Goal: Book appointment/travel/reservation

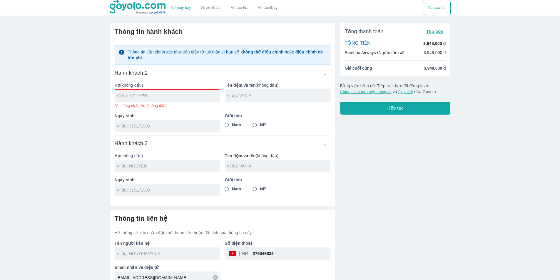
scroll to position [9, 0]
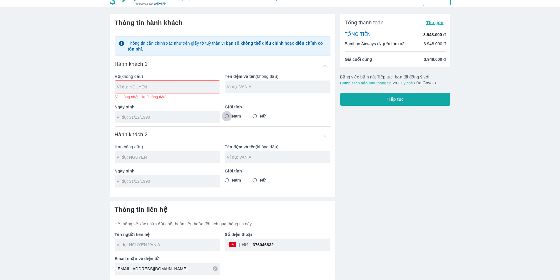
click at [229, 116] on input "Nam" at bounding box center [227, 116] width 11 height 11
radio input "true"
click at [170, 87] on input "text" at bounding box center [168, 87] width 103 height 6
type input "TRAN"
click at [239, 82] on div "Tên đệm và tên (không dấu)" at bounding box center [275, 84] width 110 height 31
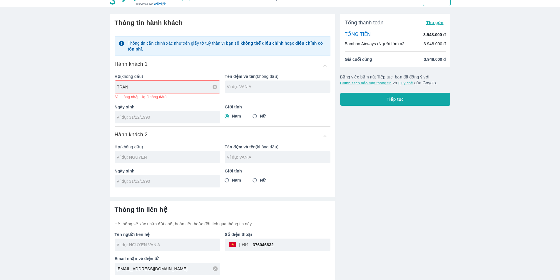
scroll to position [3, 0]
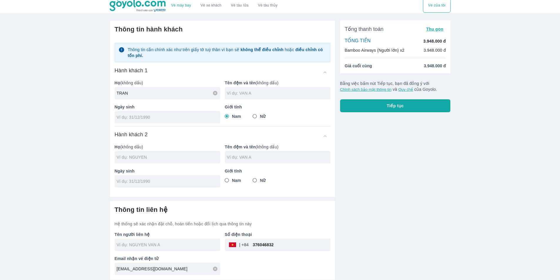
click at [261, 91] on input "text" at bounding box center [278, 93] width 103 height 6
type input "VAN KHOA"
click at [150, 118] on input "tel" at bounding box center [166, 117] width 98 height 6
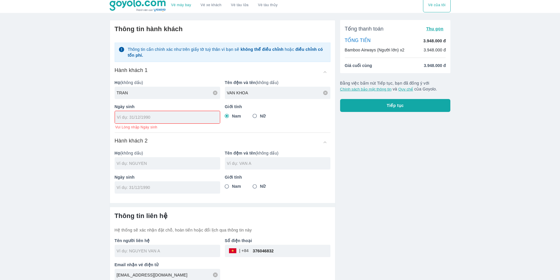
click at [140, 122] on div at bounding box center [167, 117] width 105 height 12
type input "08/11/1988"
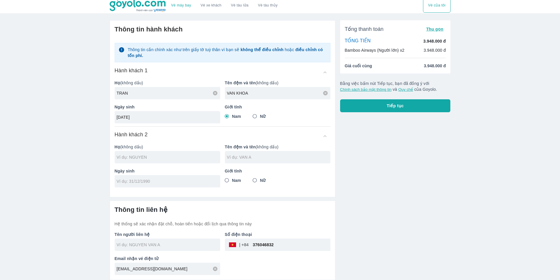
click at [157, 158] on div at bounding box center [167, 157] width 105 height 12
type input "TRAN VAN KHOA"
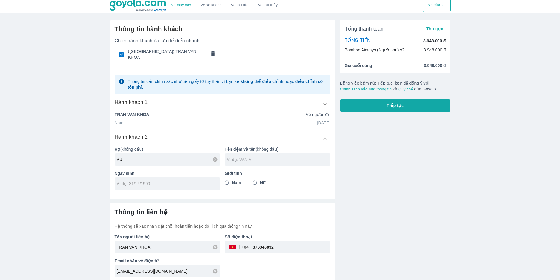
type input "VU"
click at [264, 157] on input "text" at bounding box center [278, 160] width 103 height 6
type input "THI HONG"
click at [255, 180] on input "Nữ" at bounding box center [254, 182] width 11 height 11
radio input "true"
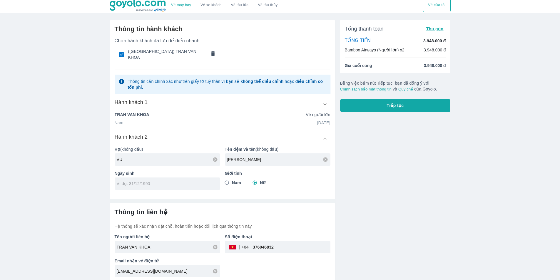
click at [157, 182] on input "tel" at bounding box center [166, 184] width 98 height 6
type input "08/07/1968"
click at [152, 246] on input "TRAN VAN KHOA" at bounding box center [168, 247] width 103 height 6
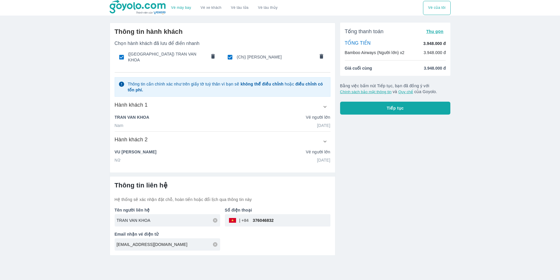
scroll to position [0, 0]
drag, startPoint x: 152, startPoint y: 246, endPoint x: 144, endPoint y: 244, distance: 7.8
click at [144, 244] on input "galontontb93@gmail.com" at bounding box center [170, 245] width 103 height 6
click at [158, 219] on input "TRAN VAN KHOA" at bounding box center [170, 220] width 103 height 6
type input "TRAN THI HOA"
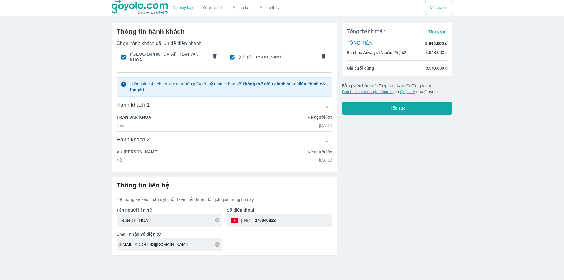
click at [386, 111] on button "Tiếp tục" at bounding box center [397, 108] width 110 height 13
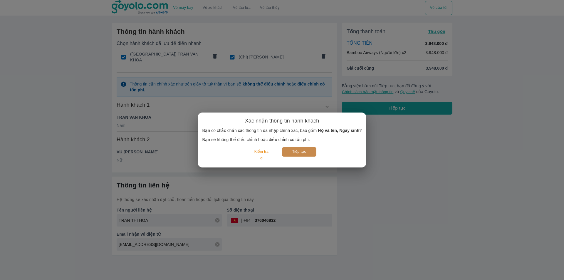
click at [304, 150] on button "Tiếp tục" at bounding box center [299, 151] width 34 height 9
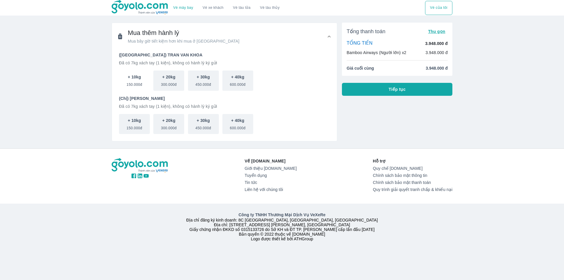
click at [139, 85] on span "150.000đ" at bounding box center [135, 83] width 16 height 7
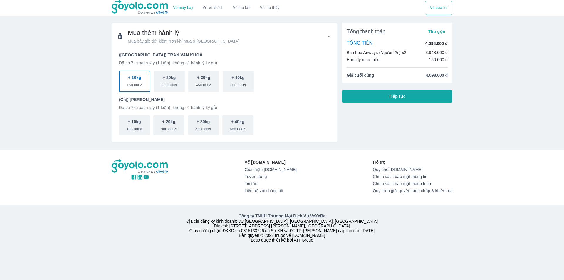
click at [426, 98] on button "Tiếp tục" at bounding box center [397, 96] width 110 height 13
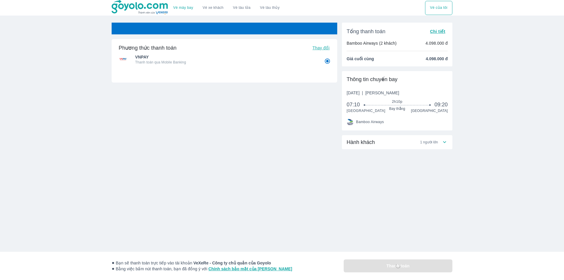
click at [137, 168] on div "Phương thức thanh toán Thay đổi VNPAY Thanh toán qua Mobile Banking Thẻ tín dụn…" at bounding box center [225, 101] width 226 height 156
radio input "false"
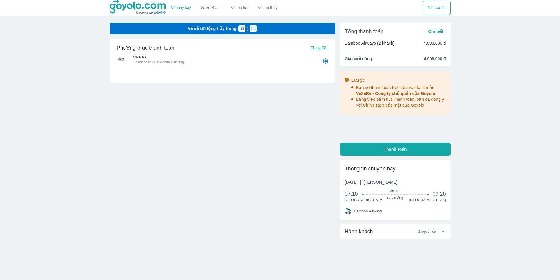
click at [472, 118] on div "Vé máy bay Vé xe khách Vé tàu lửa Vé tàu thủy Vé của tôi Vé sẽ tự động hủy tron…" at bounding box center [280, 143] width 560 height 286
click at [376, 230] on div "Hành khách 2 người lớn" at bounding box center [392, 231] width 95 height 7
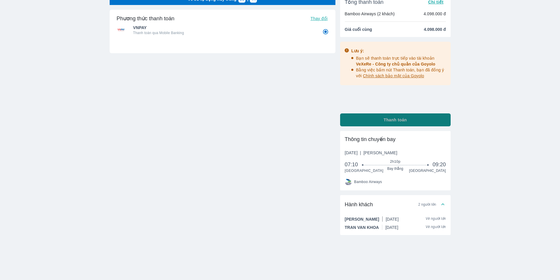
click at [403, 119] on span "Thanh toán" at bounding box center [394, 120] width 23 height 6
radio input "false"
